Goal: Transaction & Acquisition: Purchase product/service

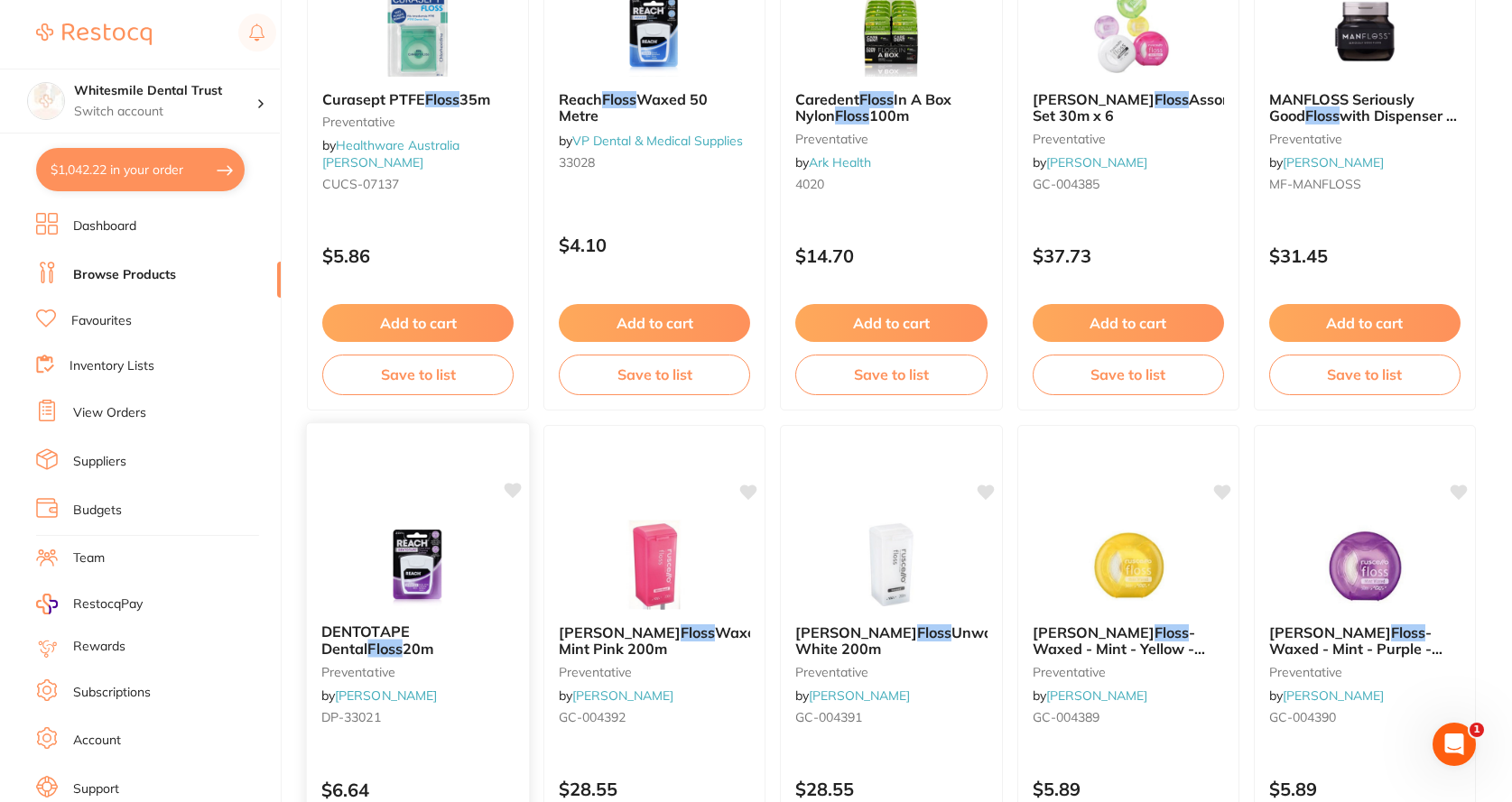
scroll to position [2527, 0]
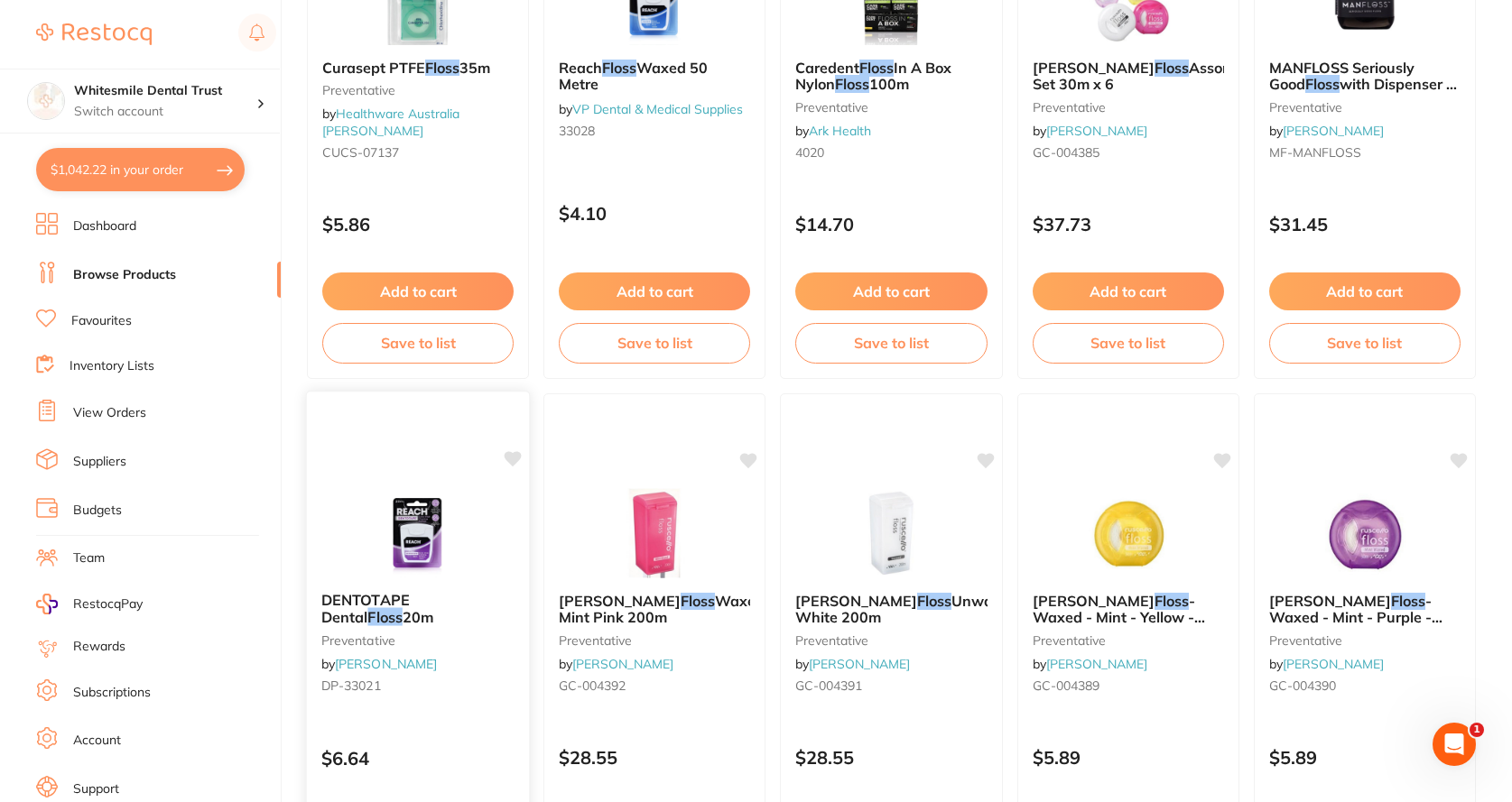
click at [410, 596] on span "DENTOTAPE Dental" at bounding box center [365, 608] width 89 height 35
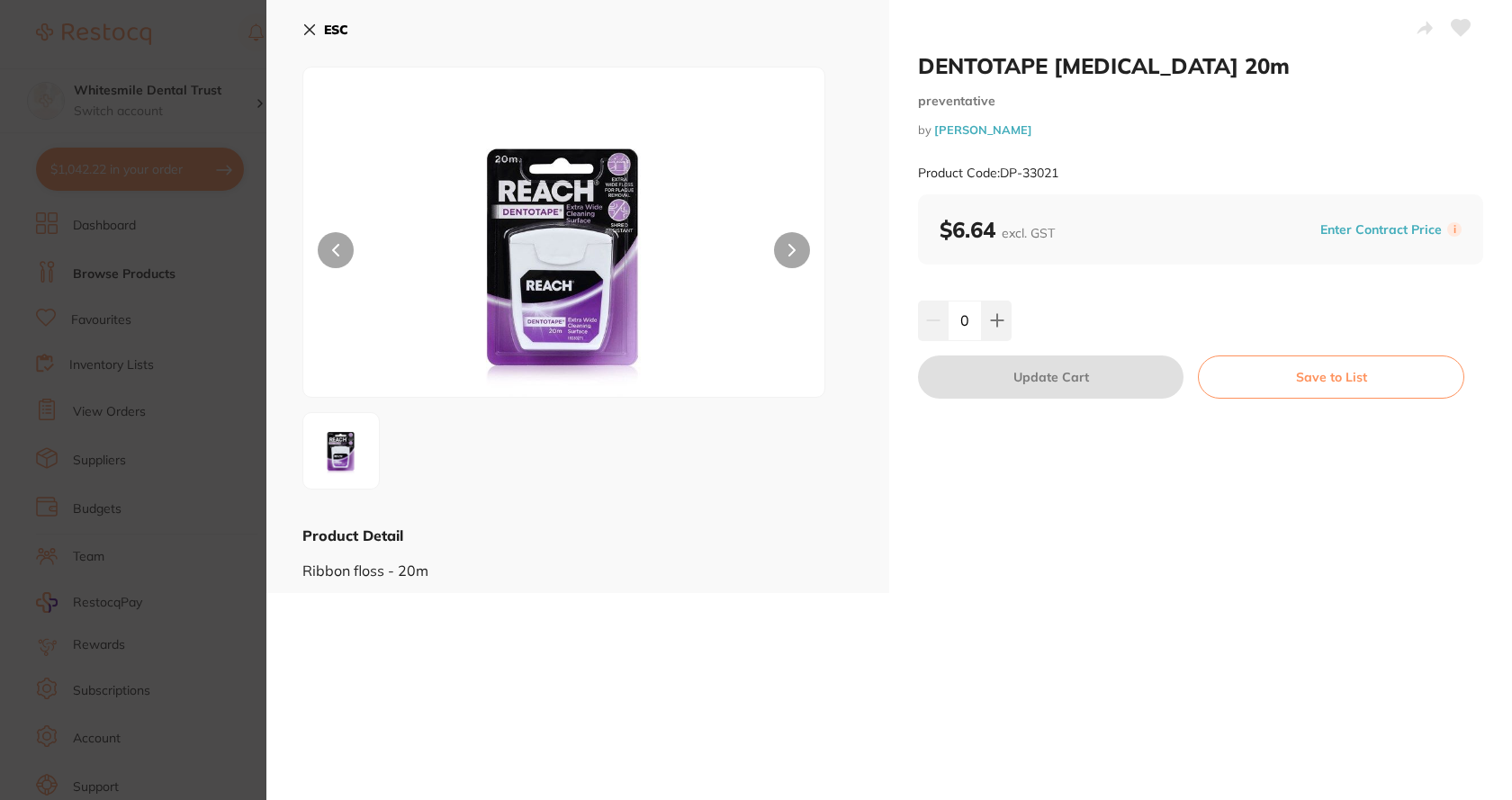
click at [308, 37] on button "ESC" at bounding box center [325, 29] width 46 height 30
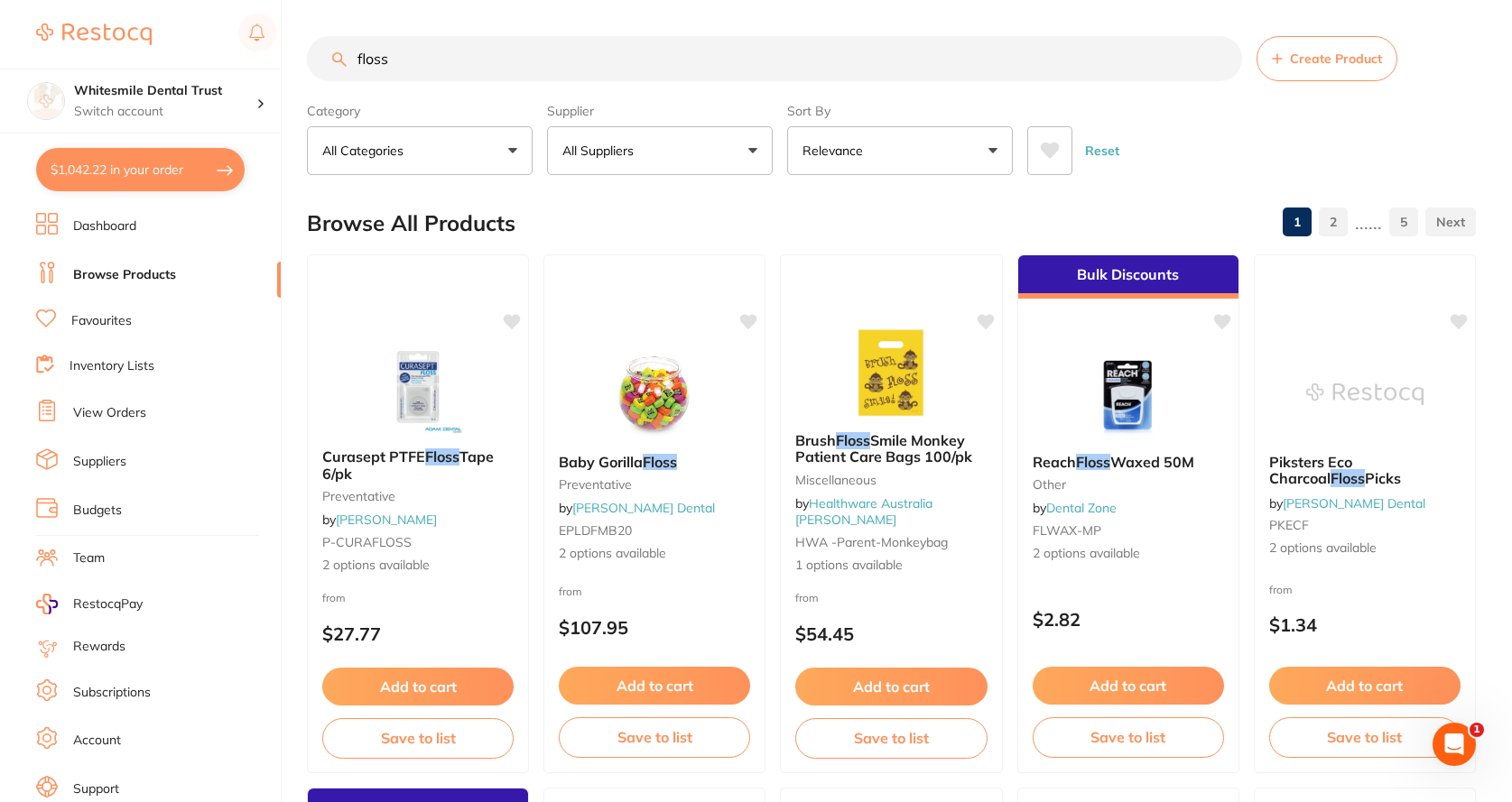
click at [418, 53] on input "floss" at bounding box center [774, 58] width 935 height 45
drag, startPoint x: 415, startPoint y: 54, endPoint x: 331, endPoint y: 52, distance: 84.0
click at [331, 52] on input "floss" at bounding box center [774, 58] width 935 height 45
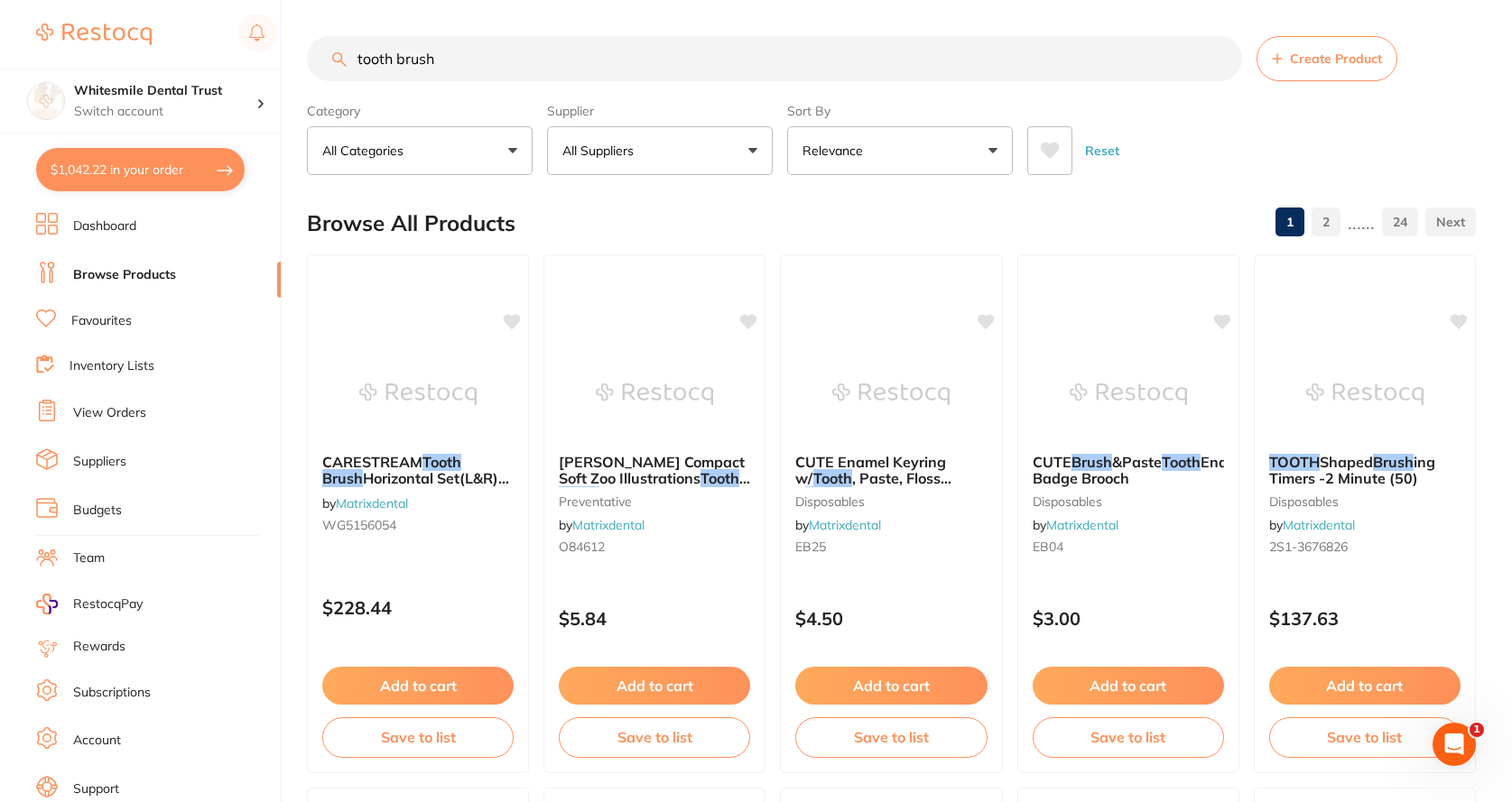
click at [403, 53] on input "tooth brush" at bounding box center [774, 58] width 935 height 45
click at [397, 60] on input "tooth brush" at bounding box center [774, 58] width 935 height 45
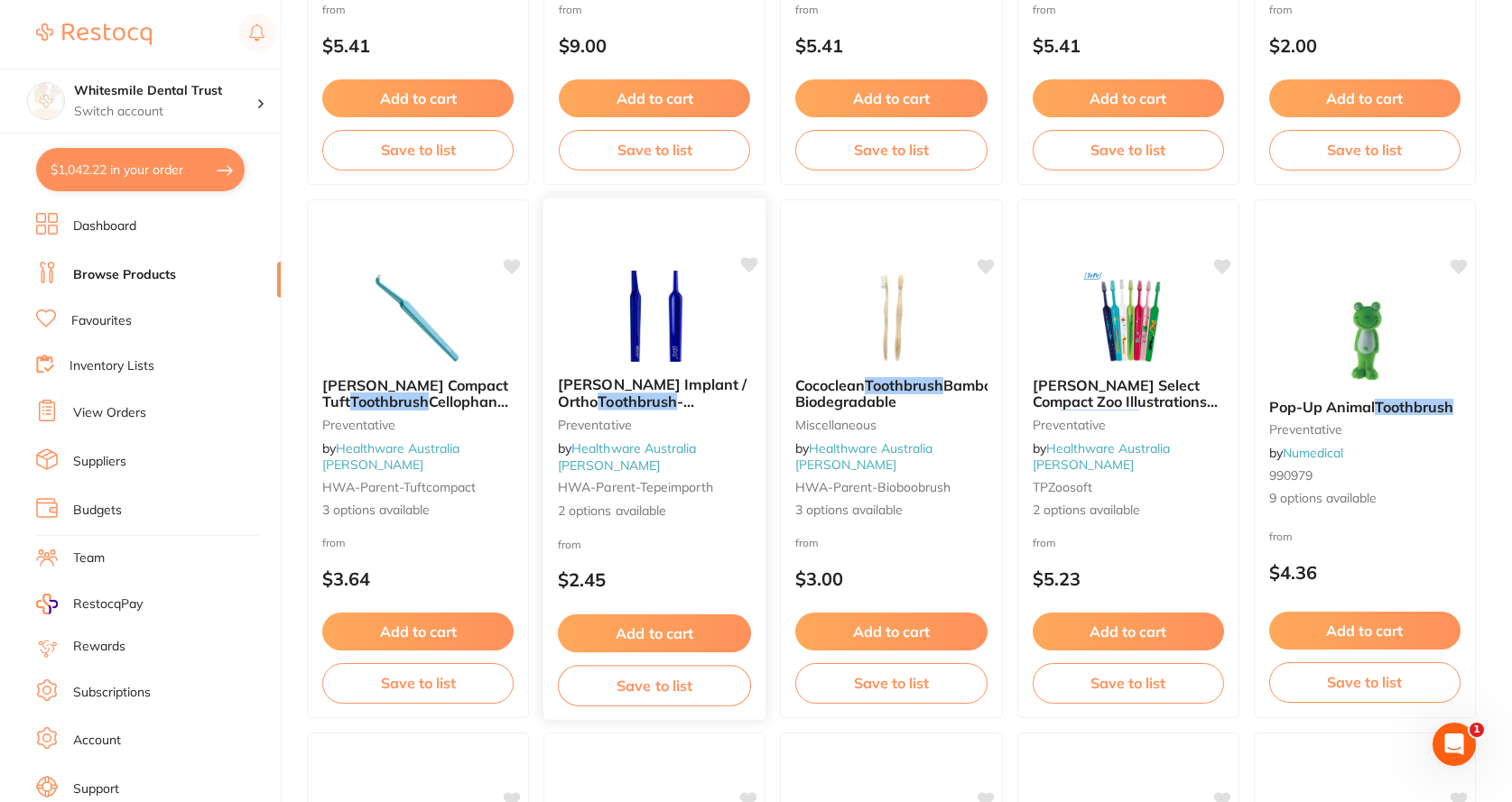
scroll to position [1805, 0]
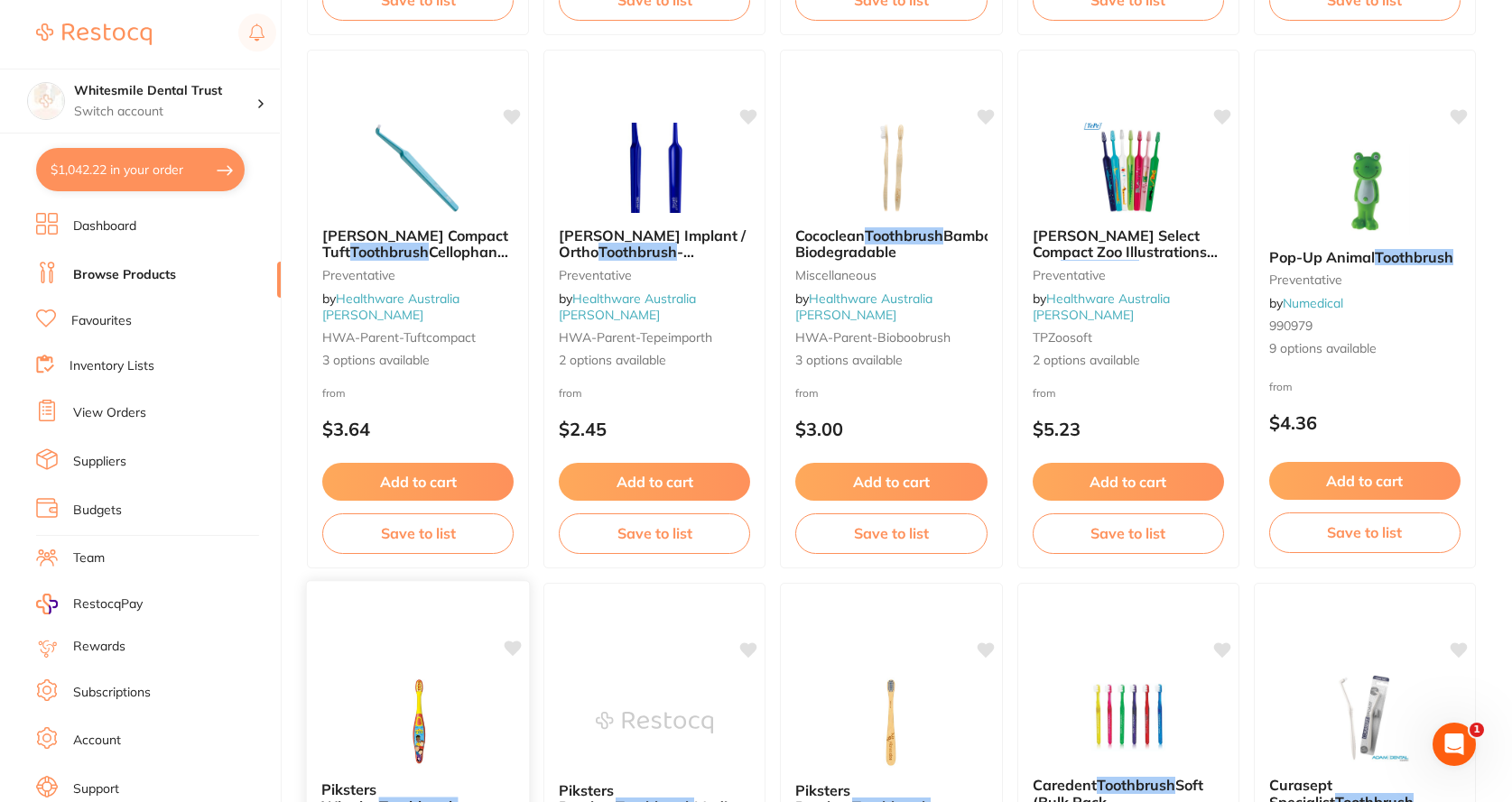
type input "toothbrush"
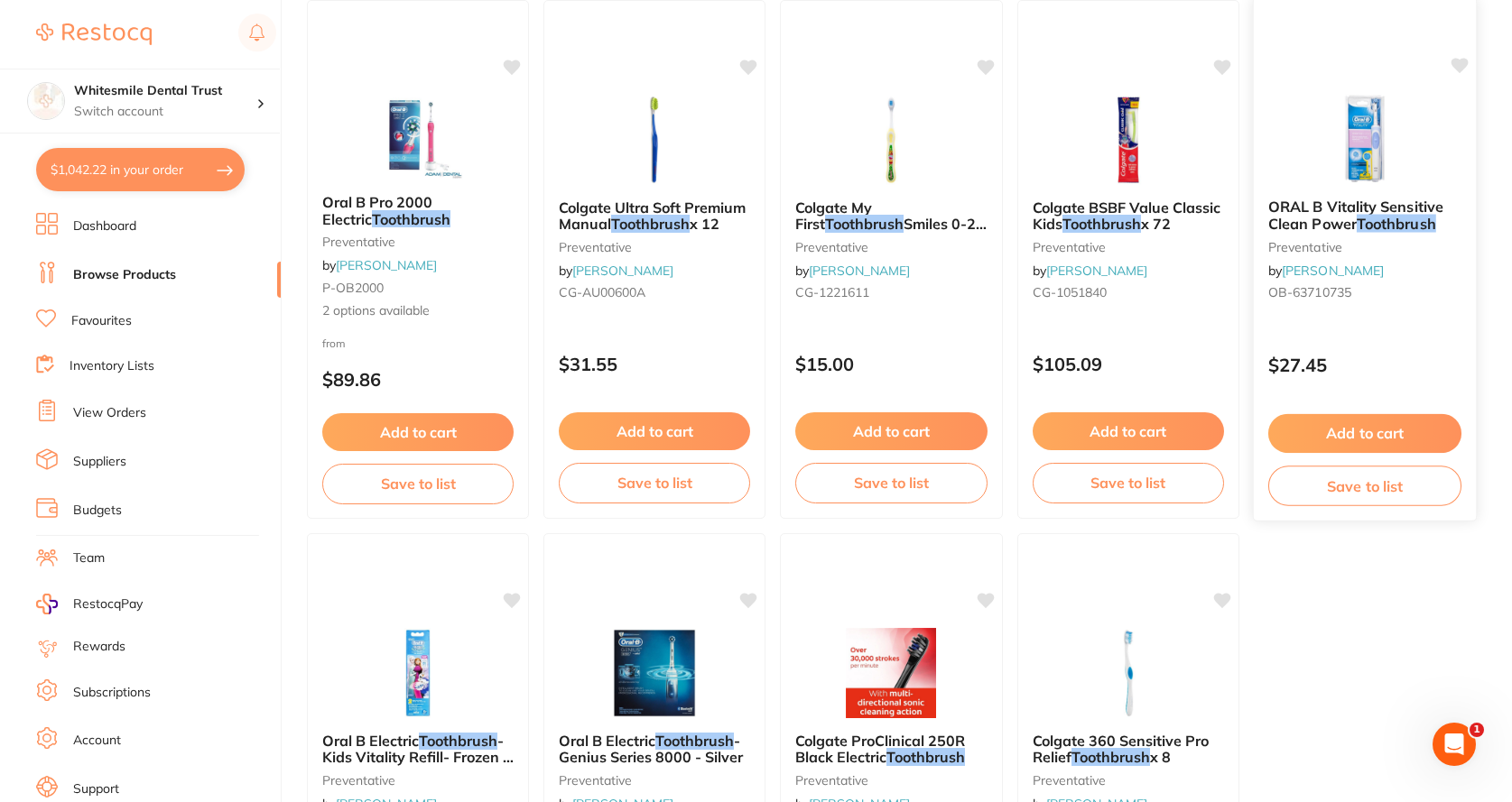
scroll to position [5053, 0]
click at [416, 207] on span "Oral B Pro 2000 Electric" at bounding box center [376, 211] width 111 height 35
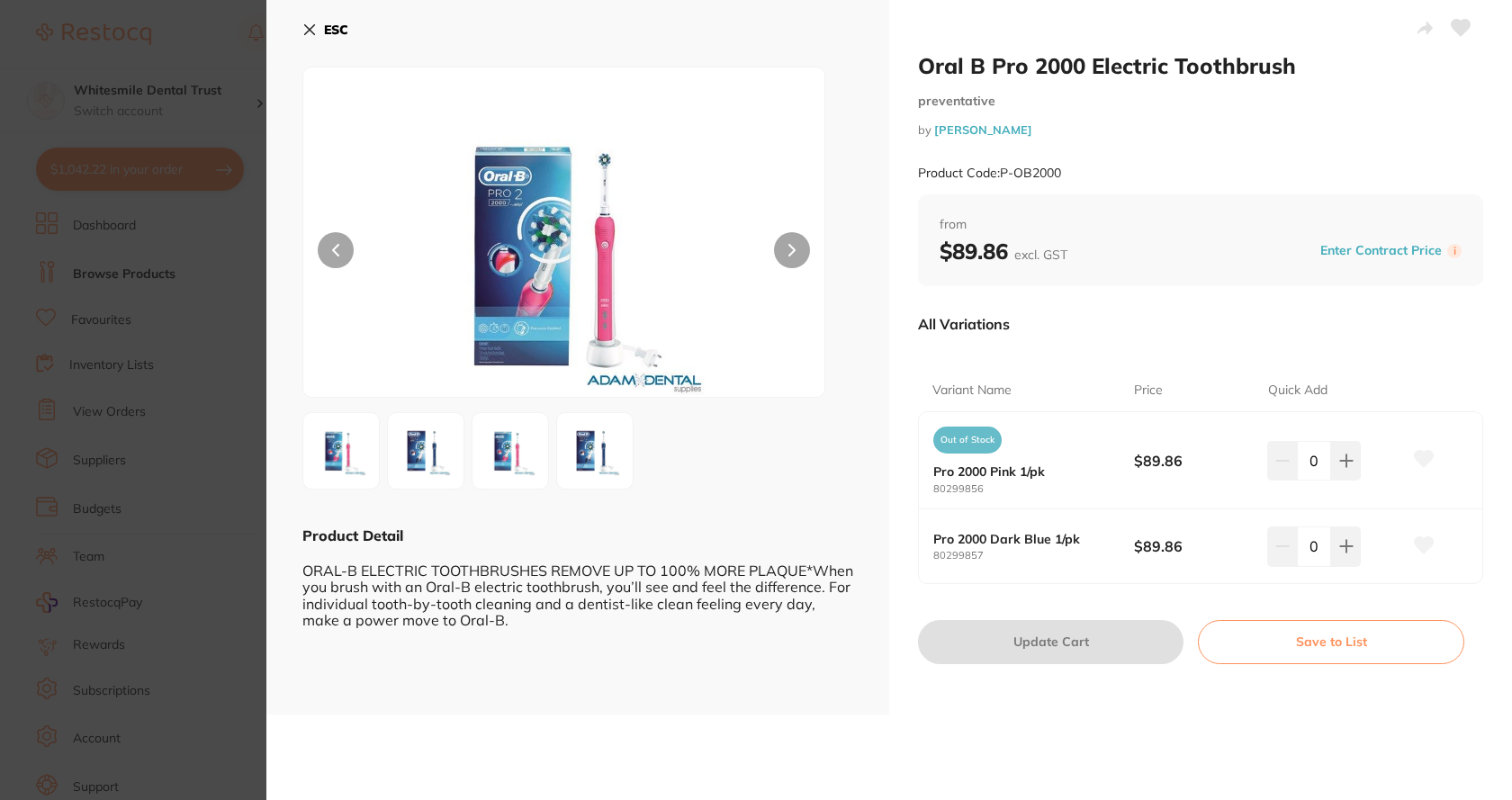
click at [608, 459] on img at bounding box center [595, 450] width 65 height 65
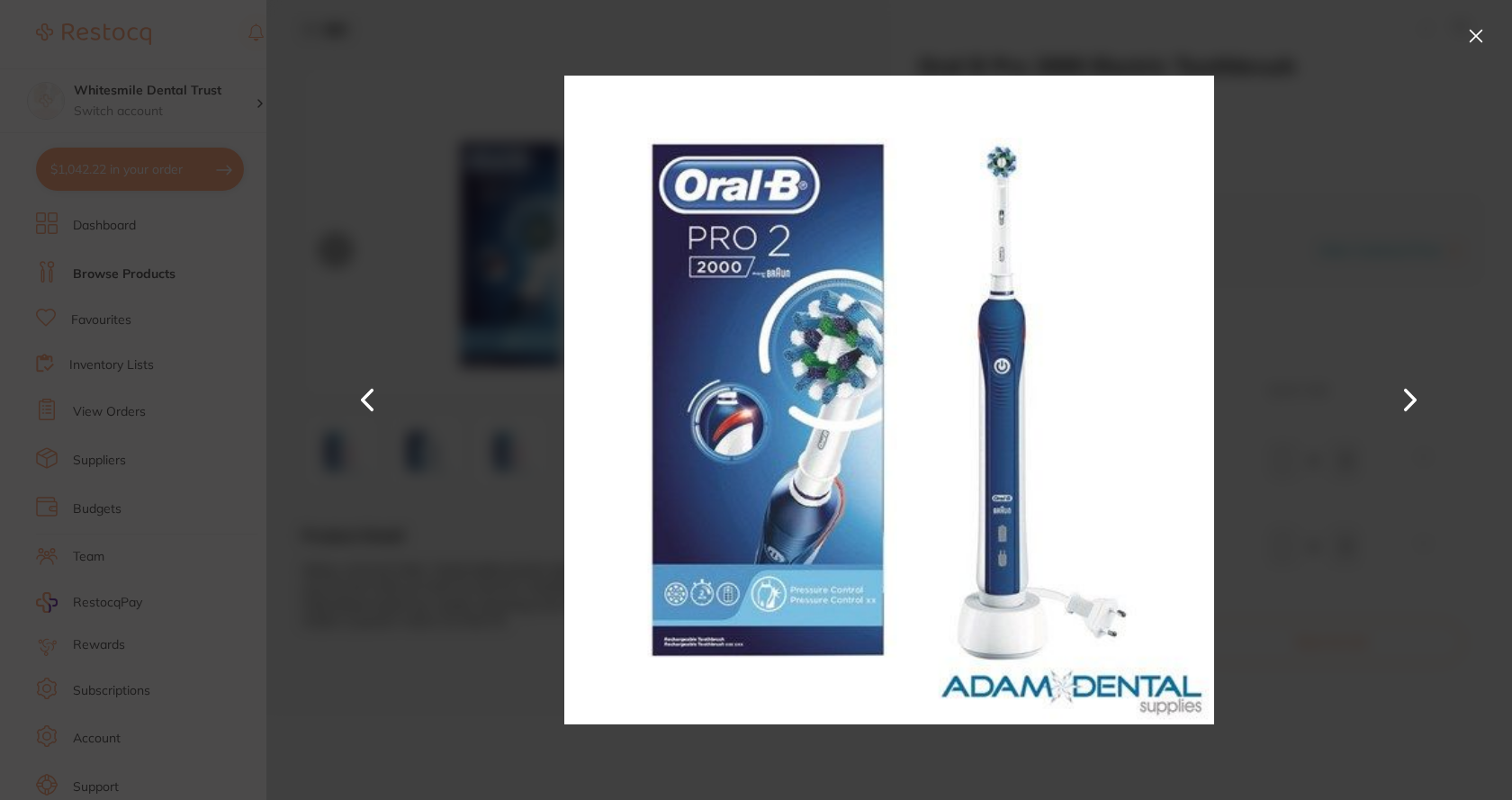
click at [1479, 34] on button at bounding box center [1476, 36] width 29 height 29
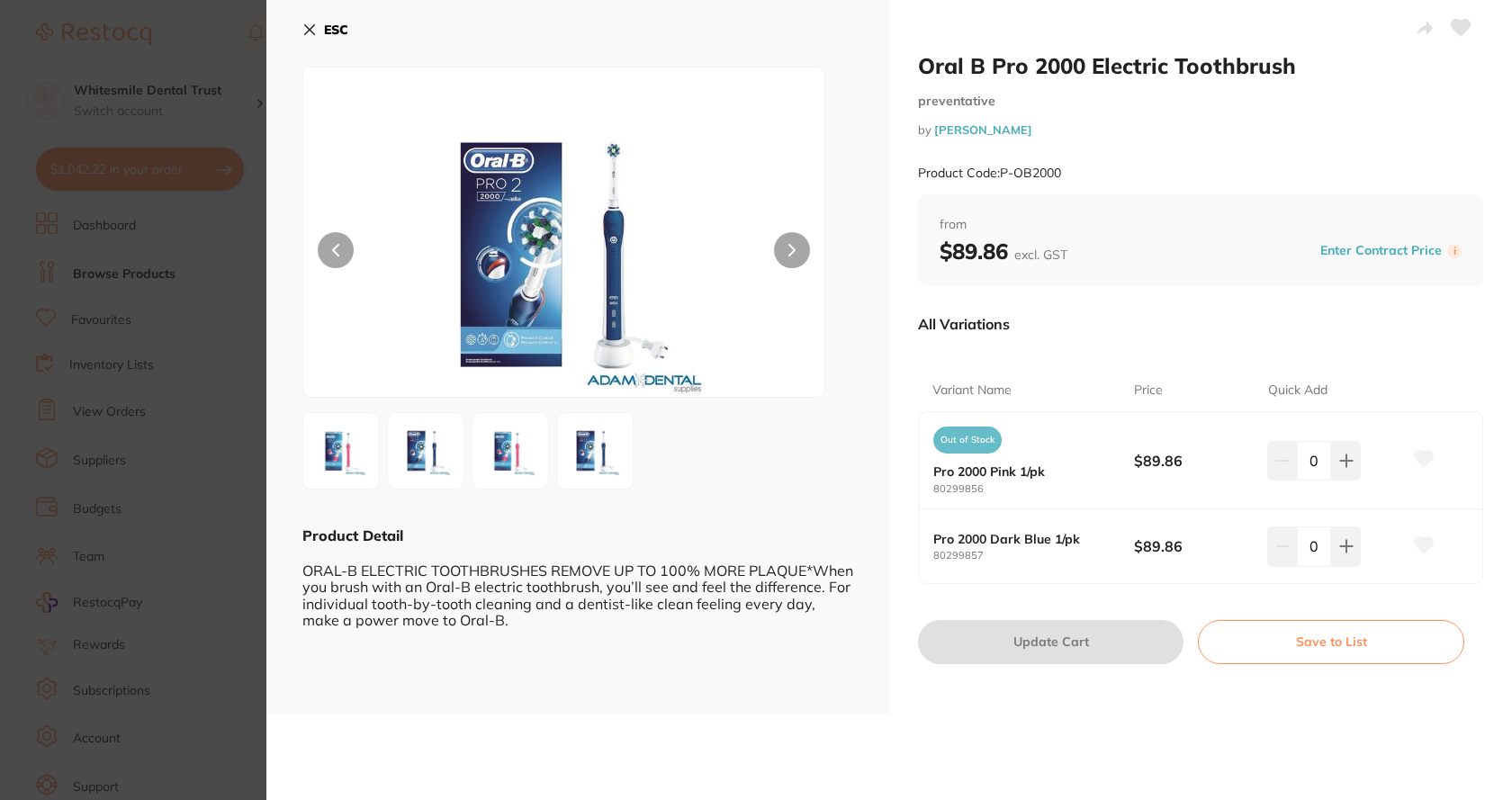
click at [312, 26] on icon at bounding box center [309, 29] width 14 height 14
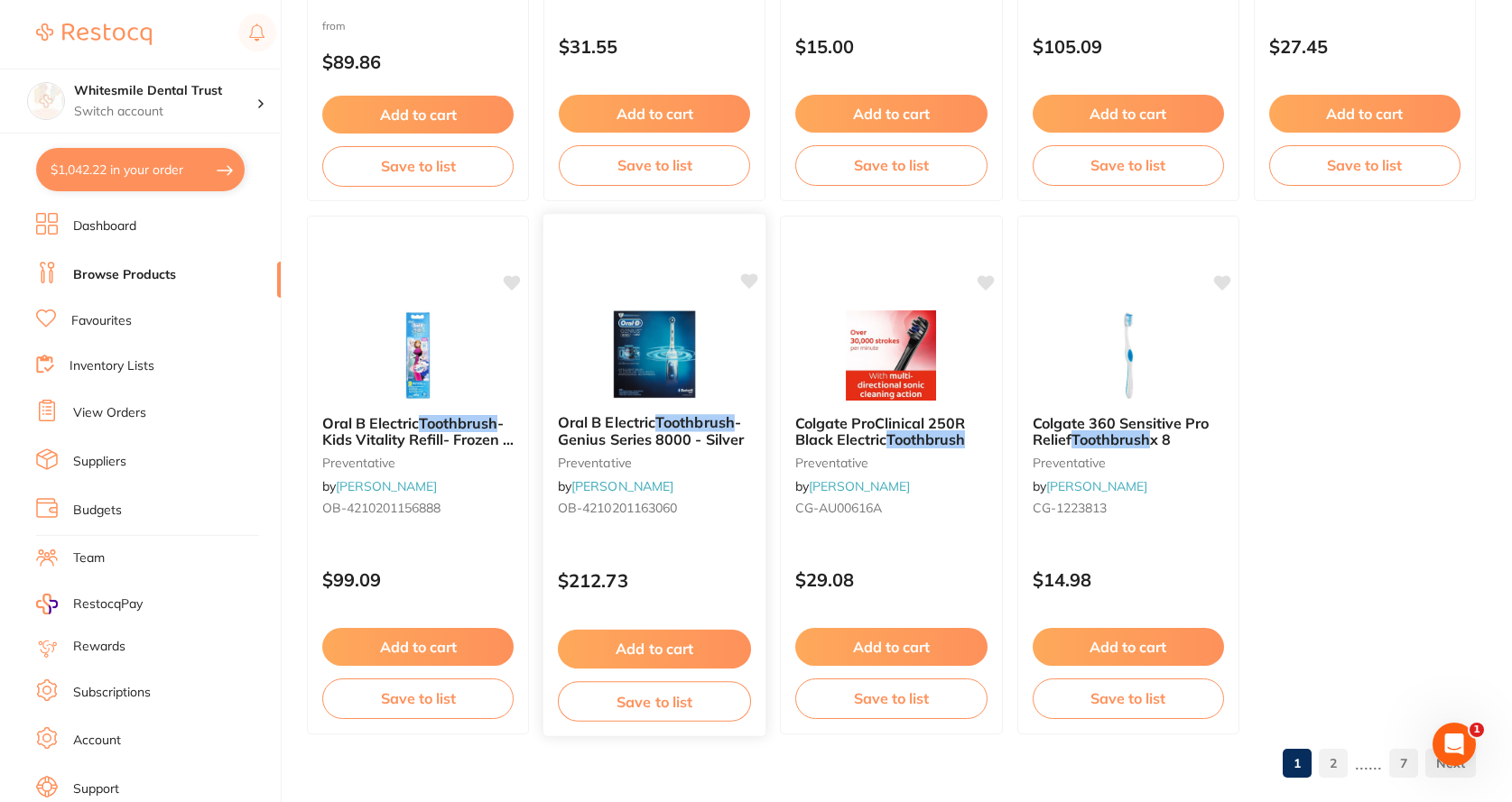
scroll to position [5398, 0]
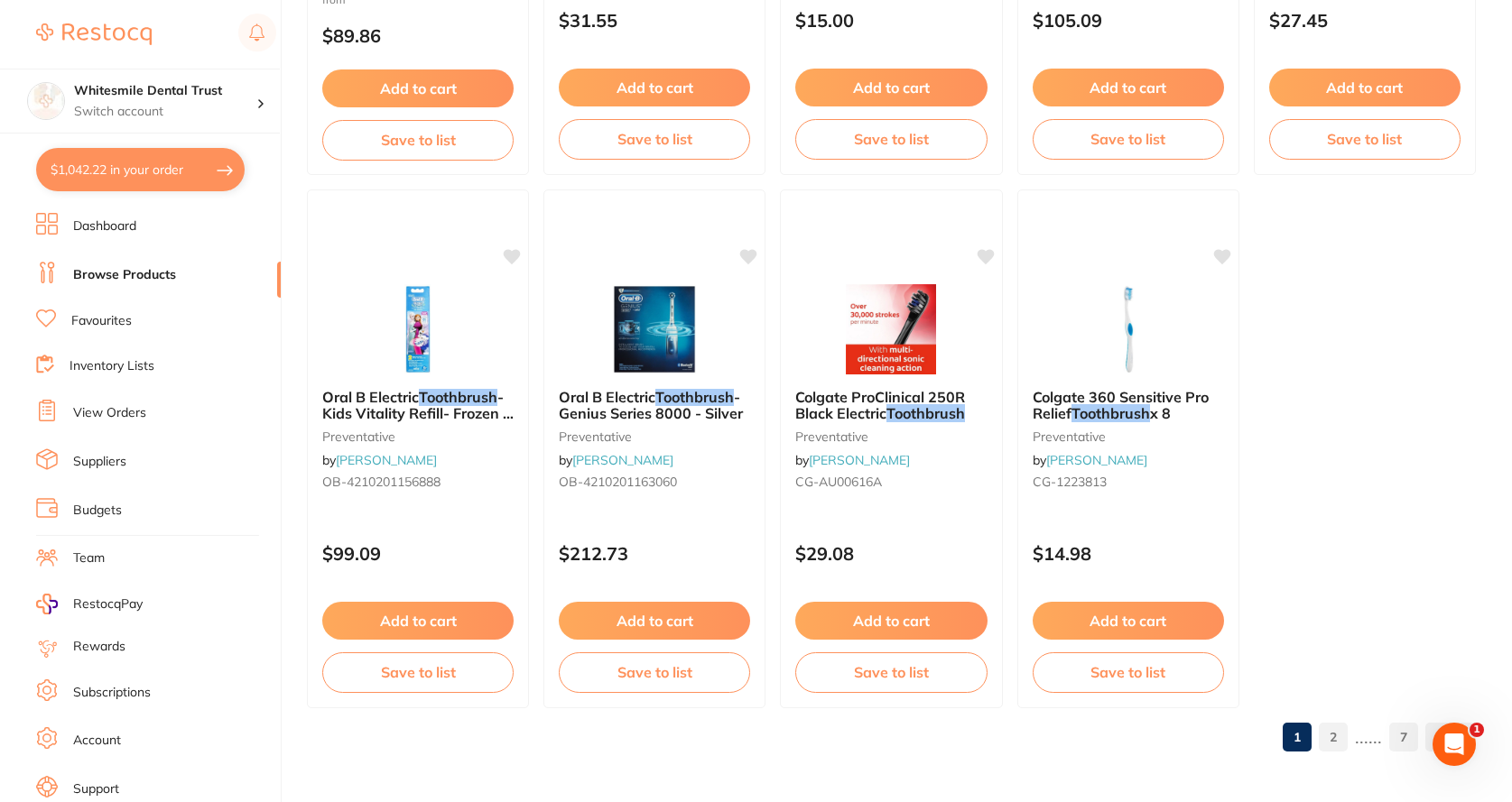
click at [1330, 735] on link "2" at bounding box center [1333, 737] width 29 height 36
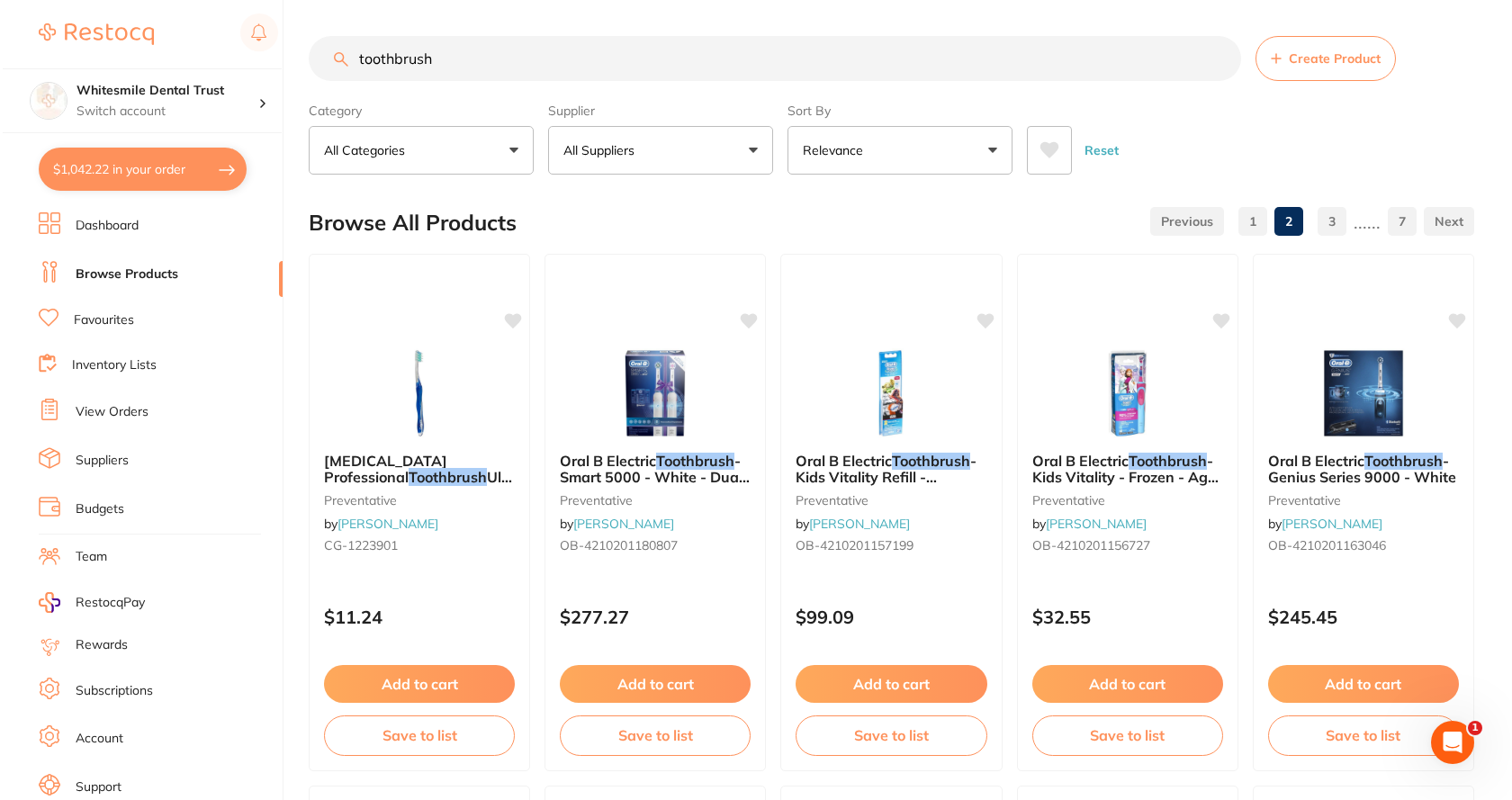
scroll to position [0, 0]
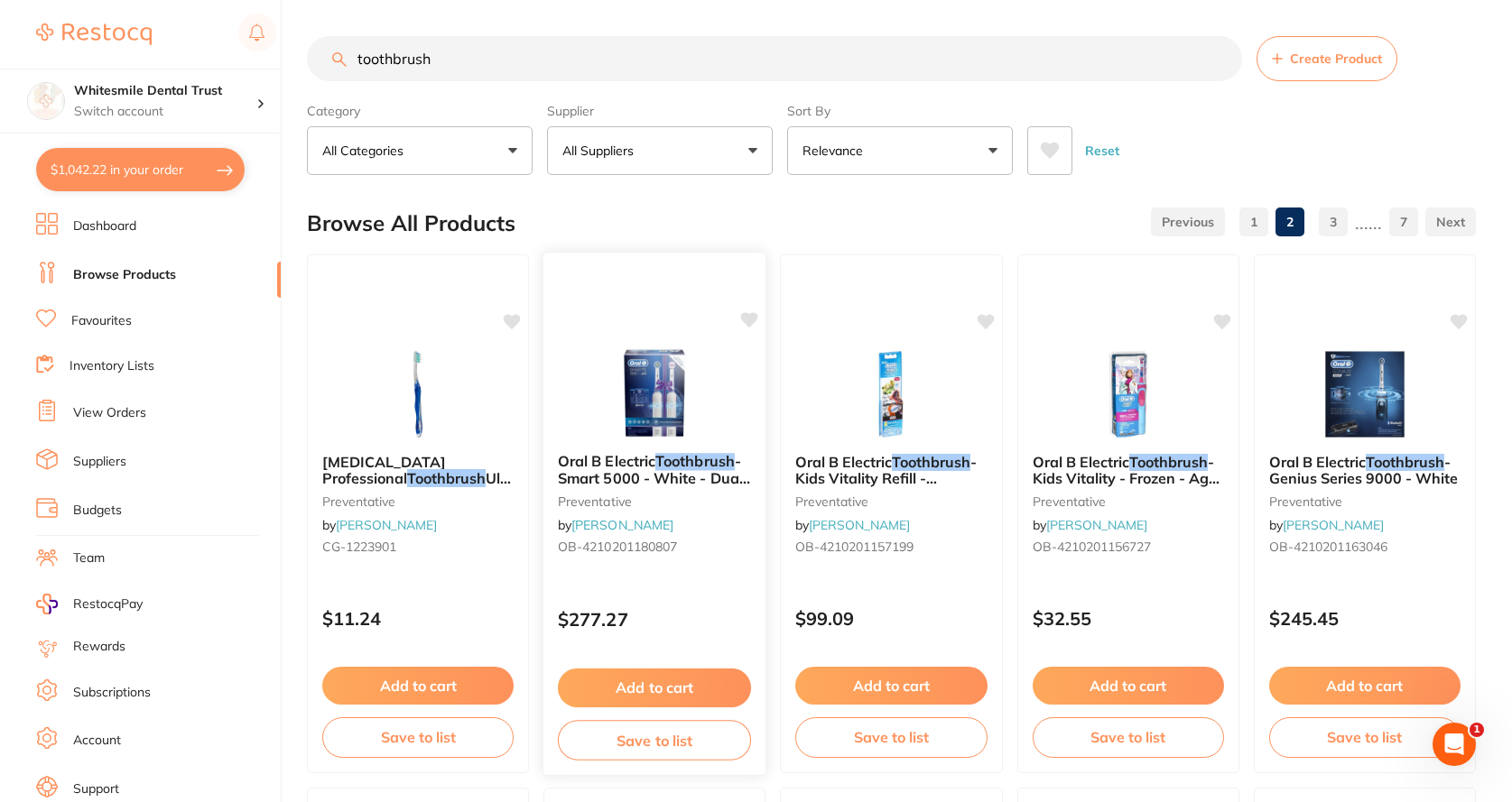
click at [719, 470] on span "- Smart 5000 - White - Dual Handle - with Bluetooth" at bounding box center [654, 478] width 192 height 51
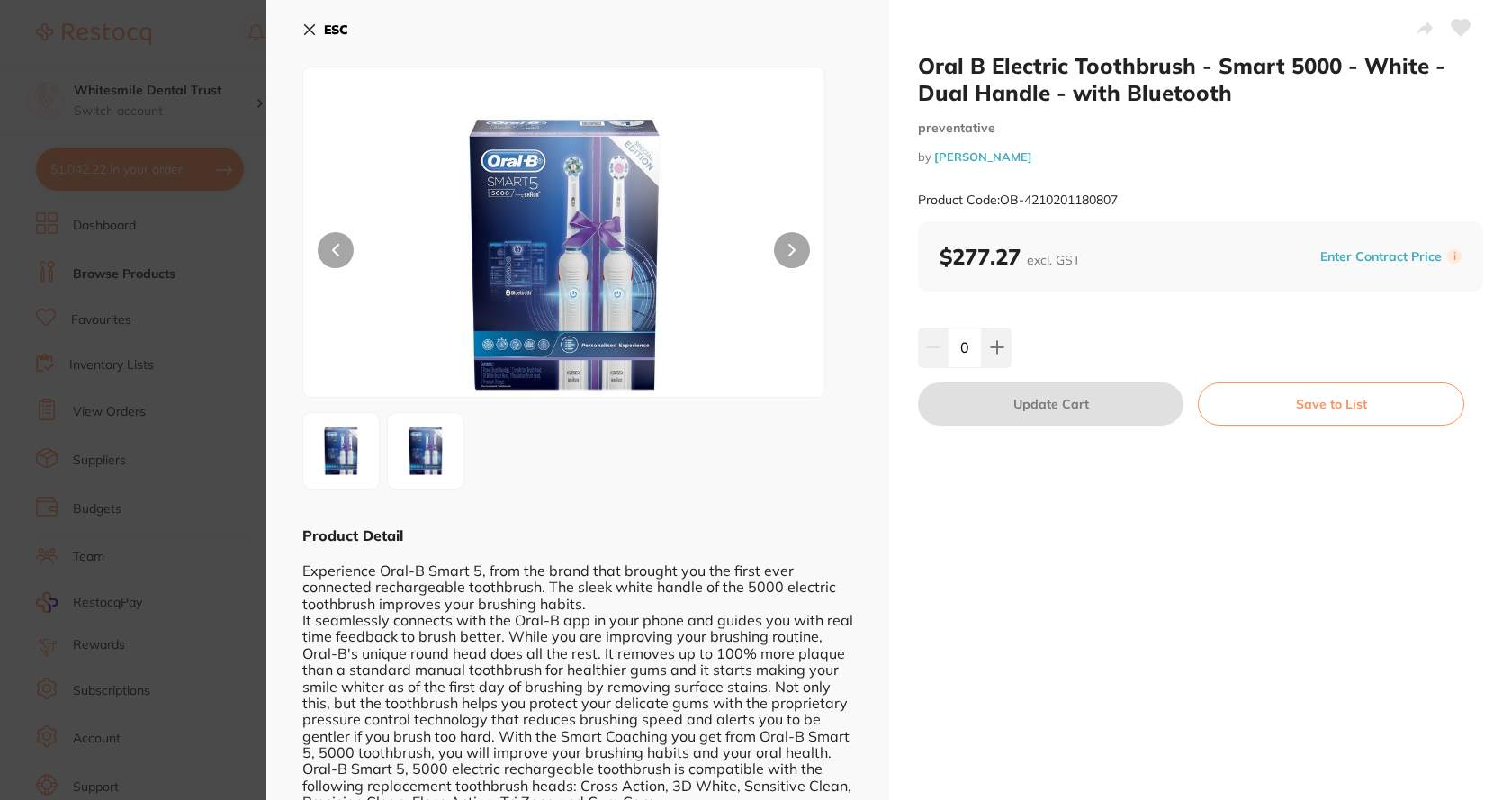
click at [795, 253] on button at bounding box center [793, 250] width 36 height 36
click at [316, 24] on icon at bounding box center [309, 29] width 14 height 14
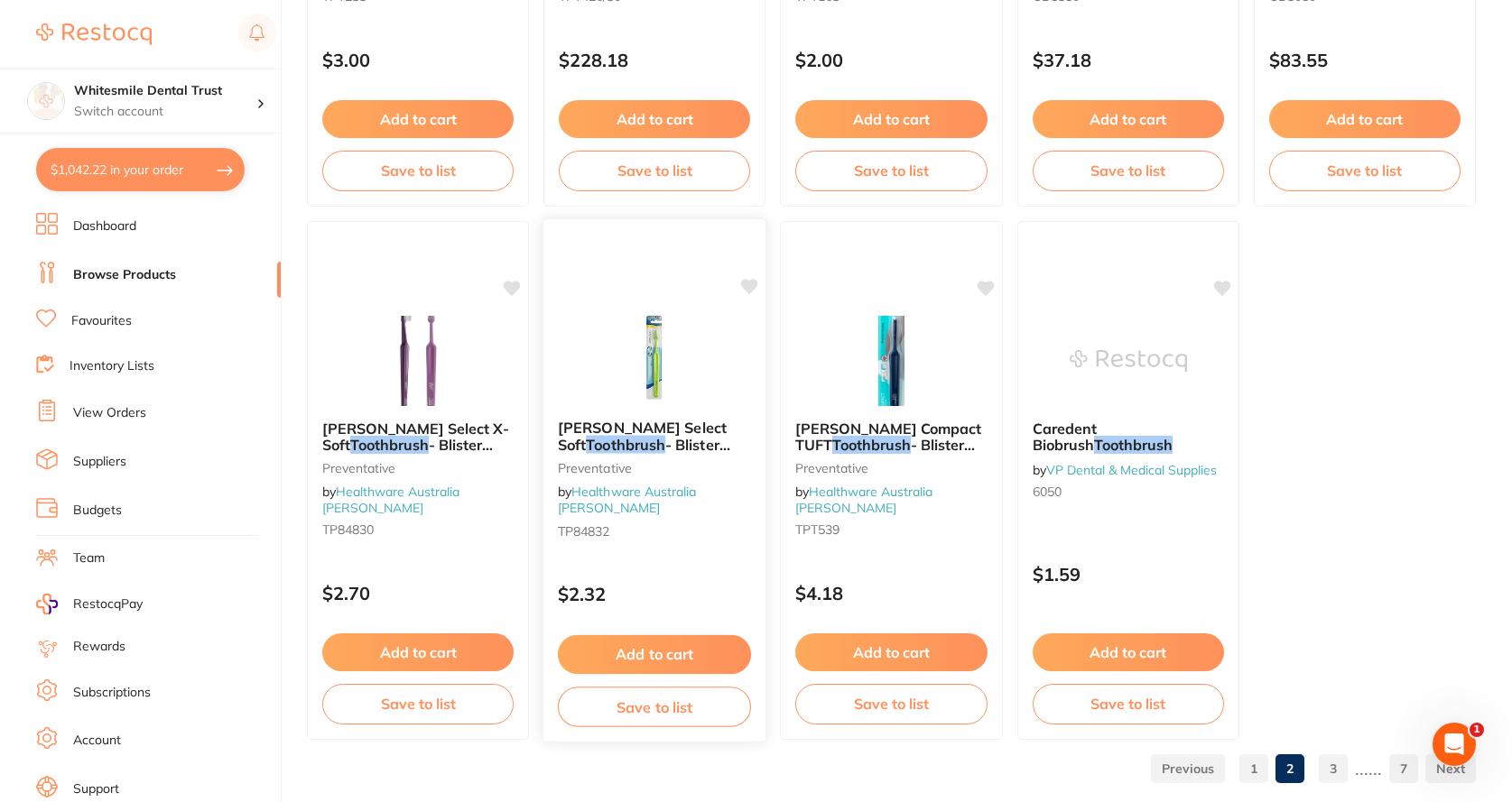
scroll to position [5398, 0]
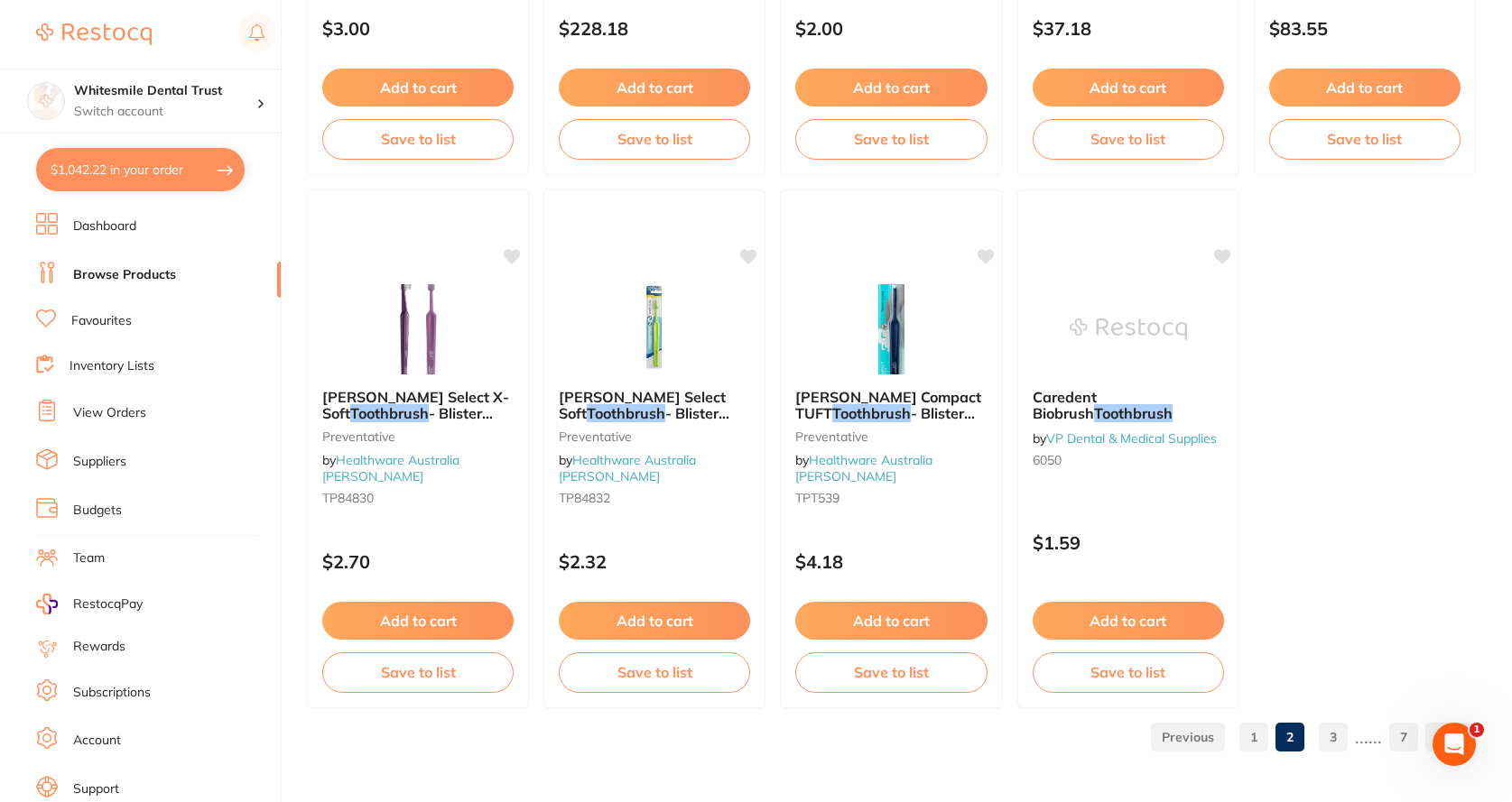
click at [1337, 745] on link "3" at bounding box center [1333, 737] width 29 height 36
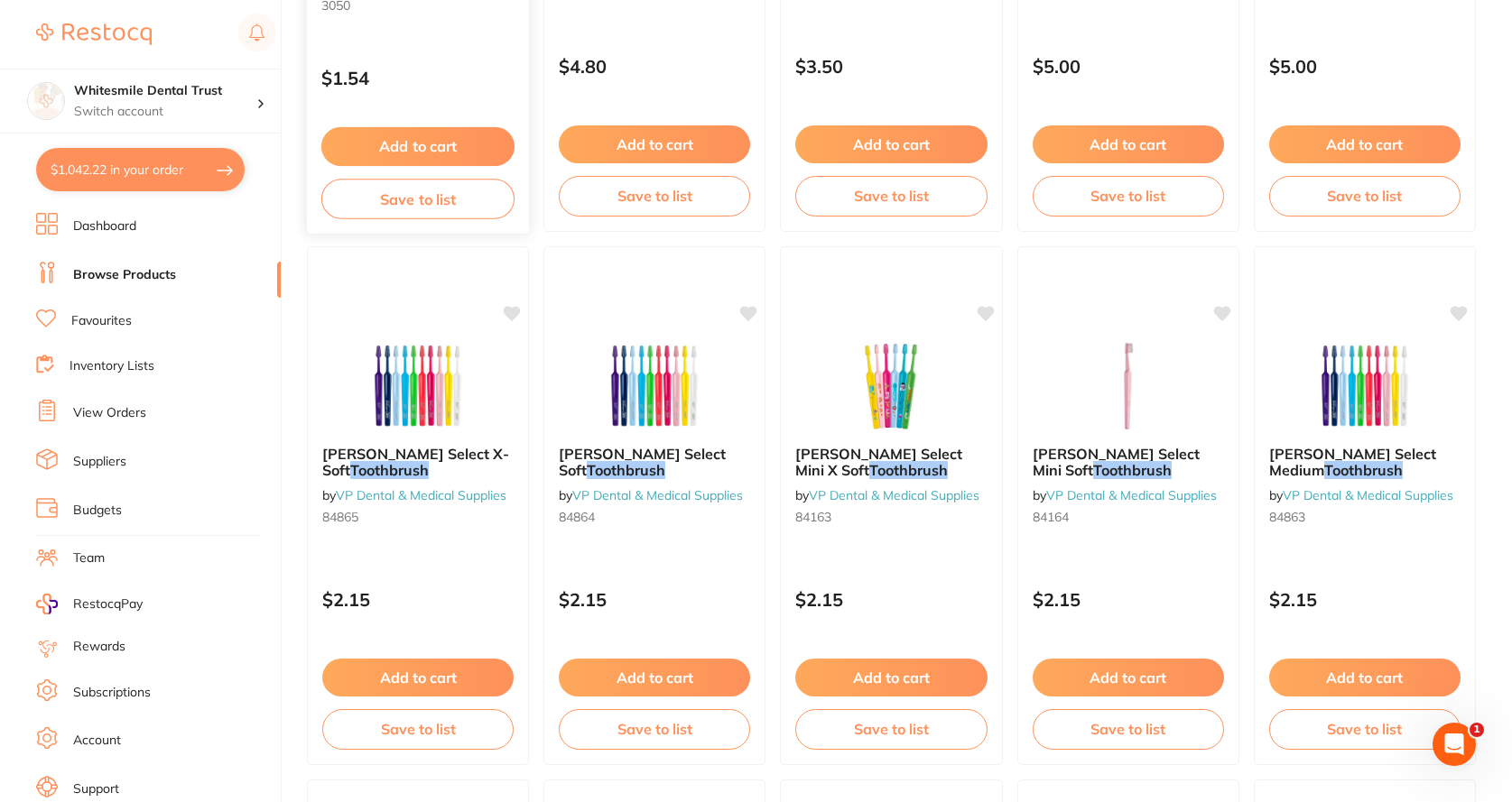
scroll to position [0, 0]
